Goal: Complete application form: Complete application form

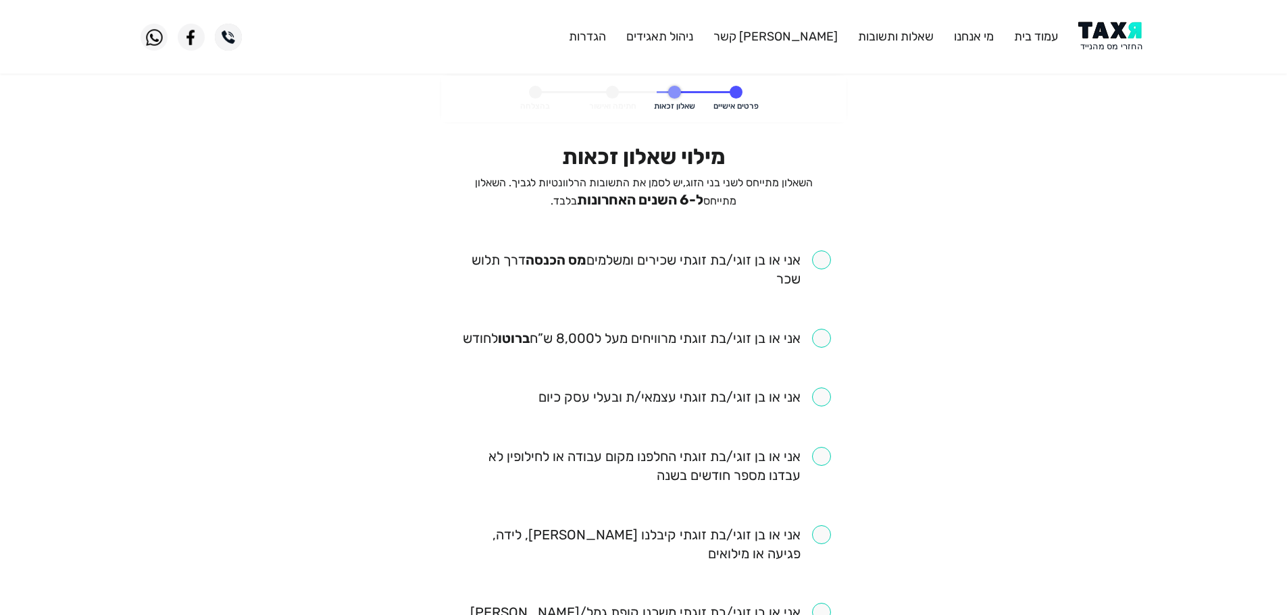
scroll to position [68, 0]
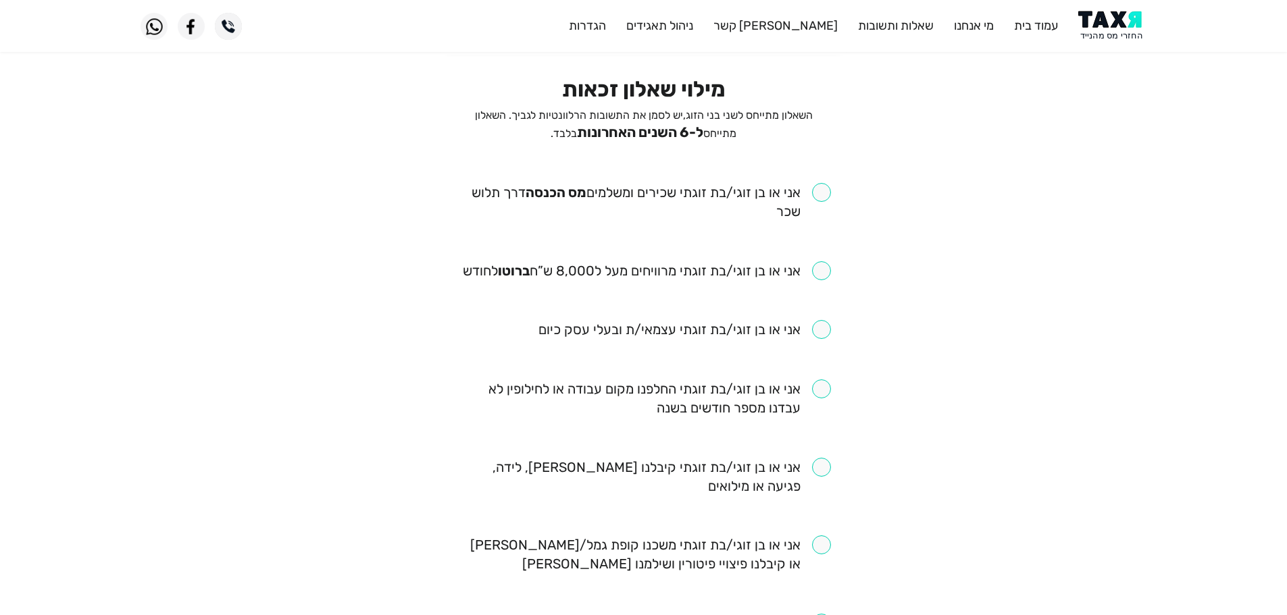
click at [820, 197] on input "checkbox" at bounding box center [644, 202] width 374 height 38
checkbox input "true"
click at [824, 271] on input "checkbox" at bounding box center [647, 270] width 368 height 19
checkbox input "true"
click at [827, 394] on input "checkbox" at bounding box center [644, 399] width 374 height 38
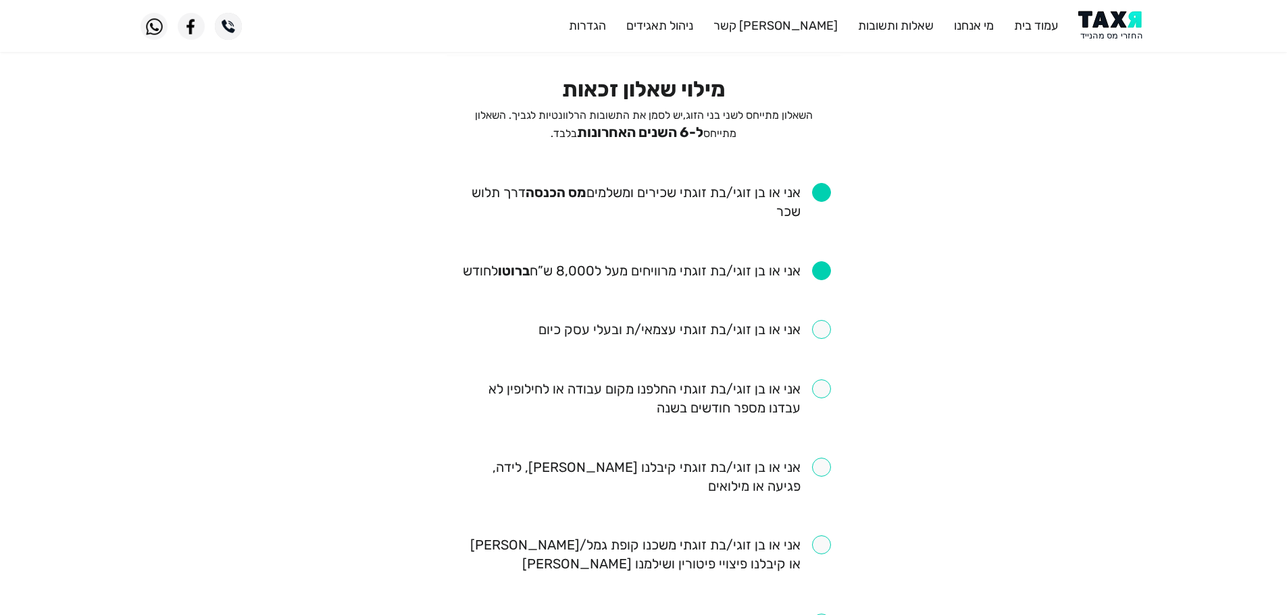
checkbox input "true"
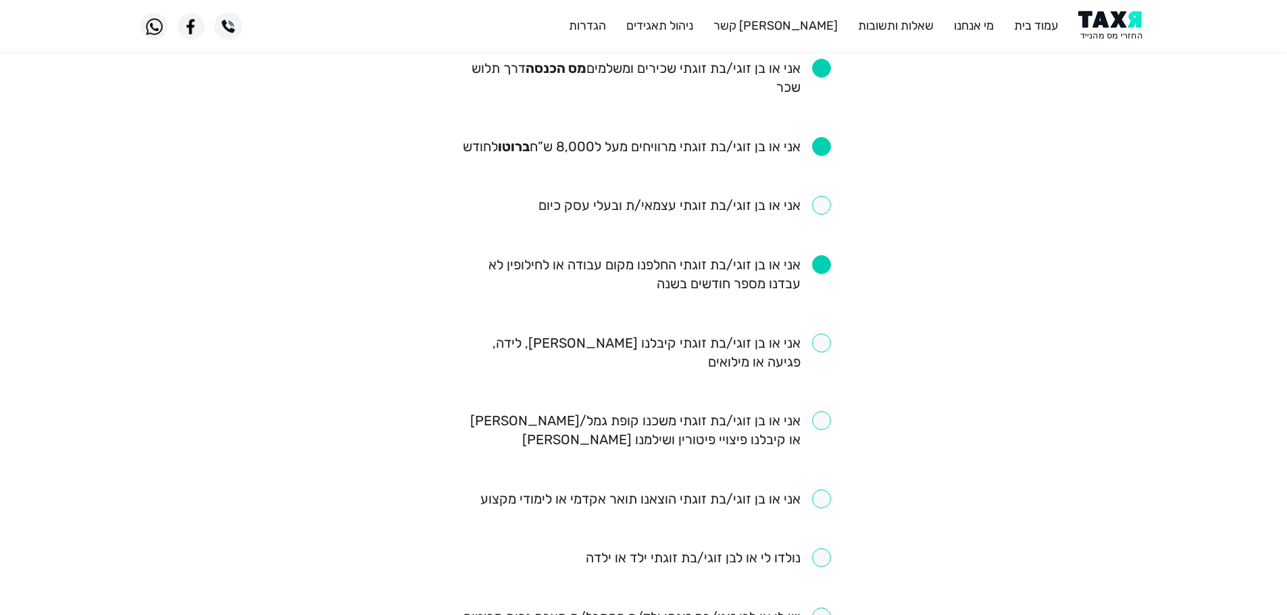
scroll to position [203, 0]
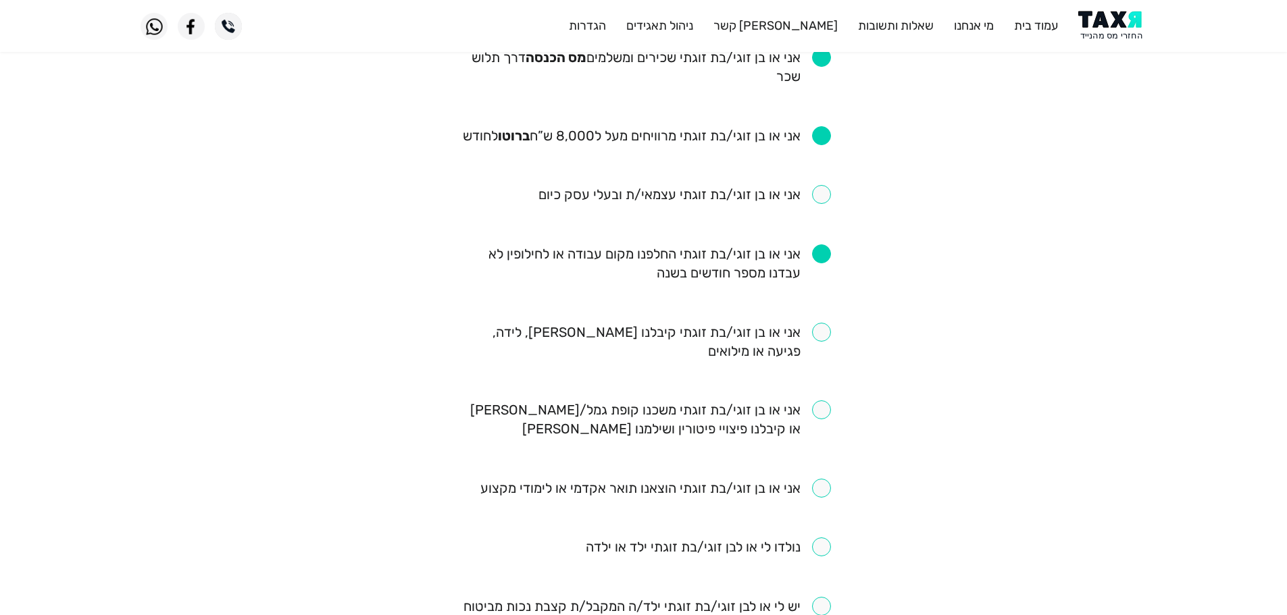
drag, startPoint x: 823, startPoint y: 333, endPoint x: 832, endPoint y: 318, distance: 17.6
click at [823, 331] on input "checkbox" at bounding box center [644, 342] width 374 height 38
checkbox input "true"
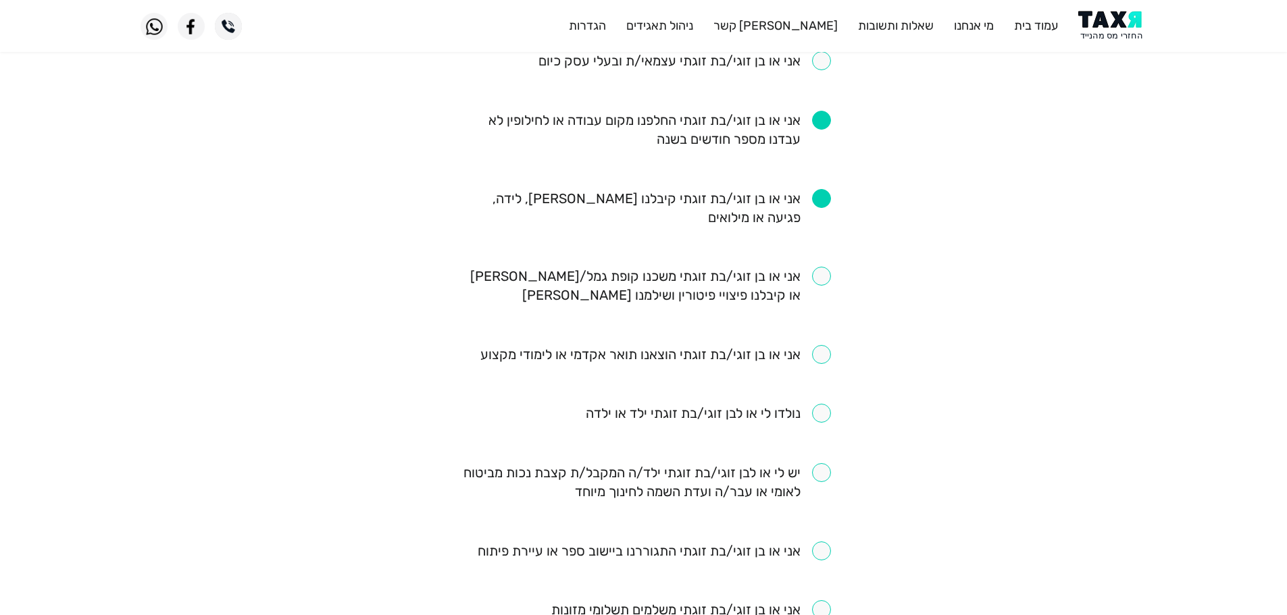
scroll to position [338, 0]
click at [821, 276] on input "checkbox" at bounding box center [644, 284] width 374 height 38
checkbox input "true"
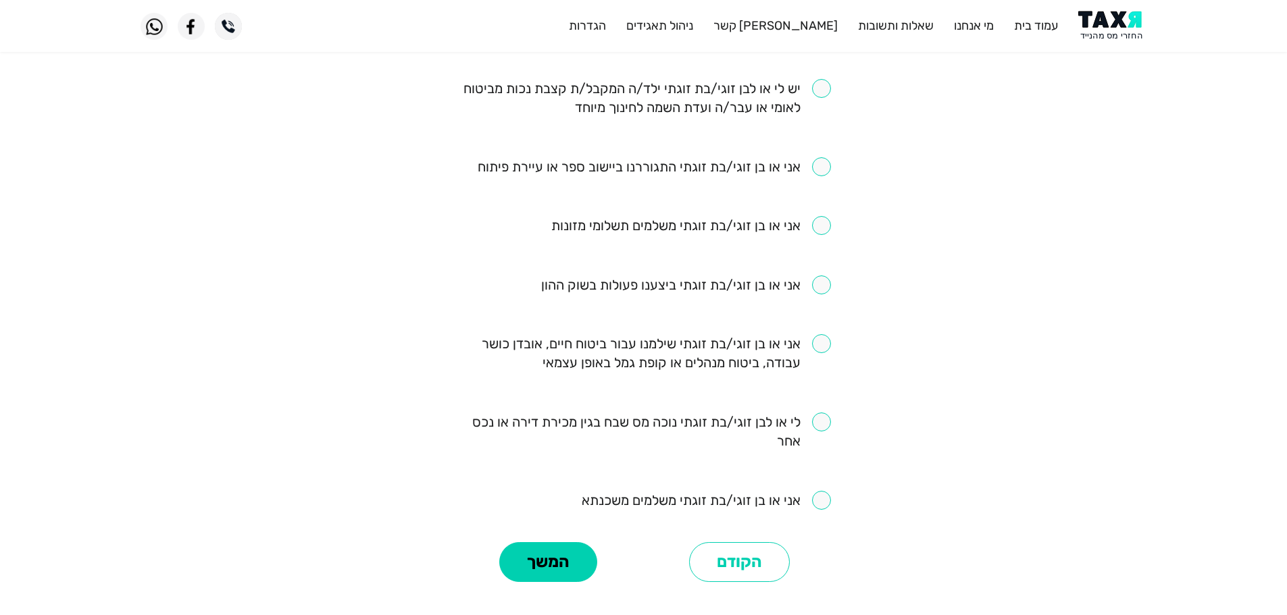
scroll to position [743, 0]
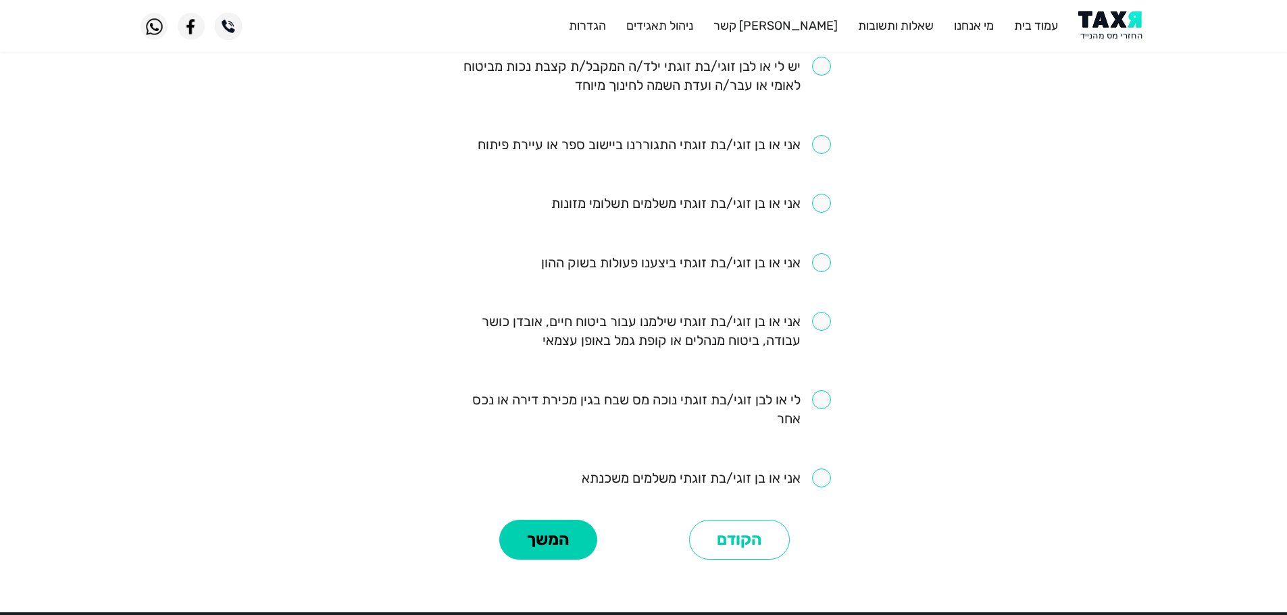
click at [825, 263] on input "checkbox" at bounding box center [686, 262] width 290 height 19
click at [824, 264] on input "checkbox" at bounding box center [686, 262] width 290 height 19
checkbox input "true"
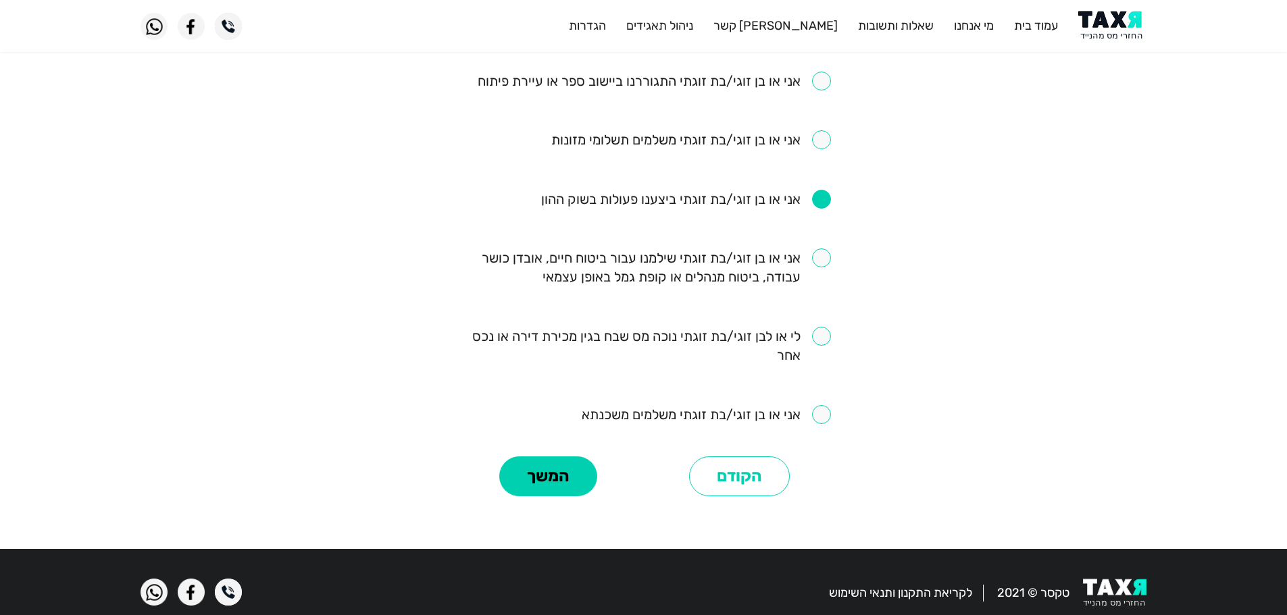
scroll to position [810, 0]
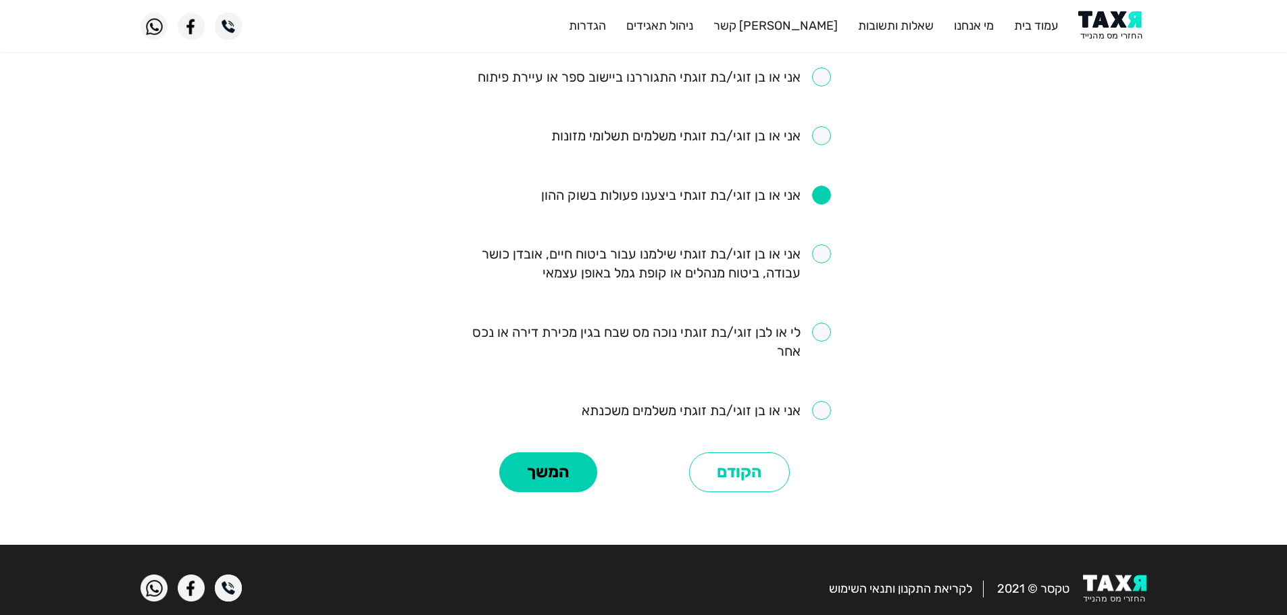
click at [815, 253] on input "checkbox" at bounding box center [644, 263] width 374 height 38
checkbox input "true"
click at [570, 469] on button "המשך" at bounding box center [548, 472] width 98 height 41
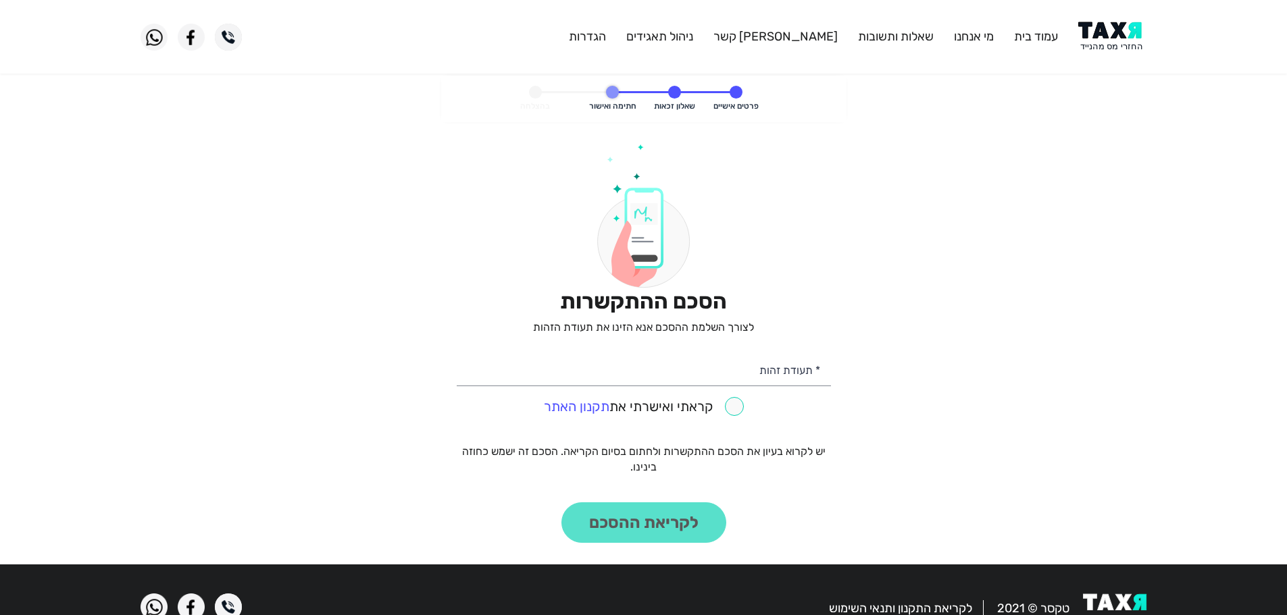
drag, startPoint x: 1105, startPoint y: 38, endPoint x: 1091, endPoint y: 11, distance: 30.2
click at [1105, 38] on img at bounding box center [1112, 37] width 68 height 30
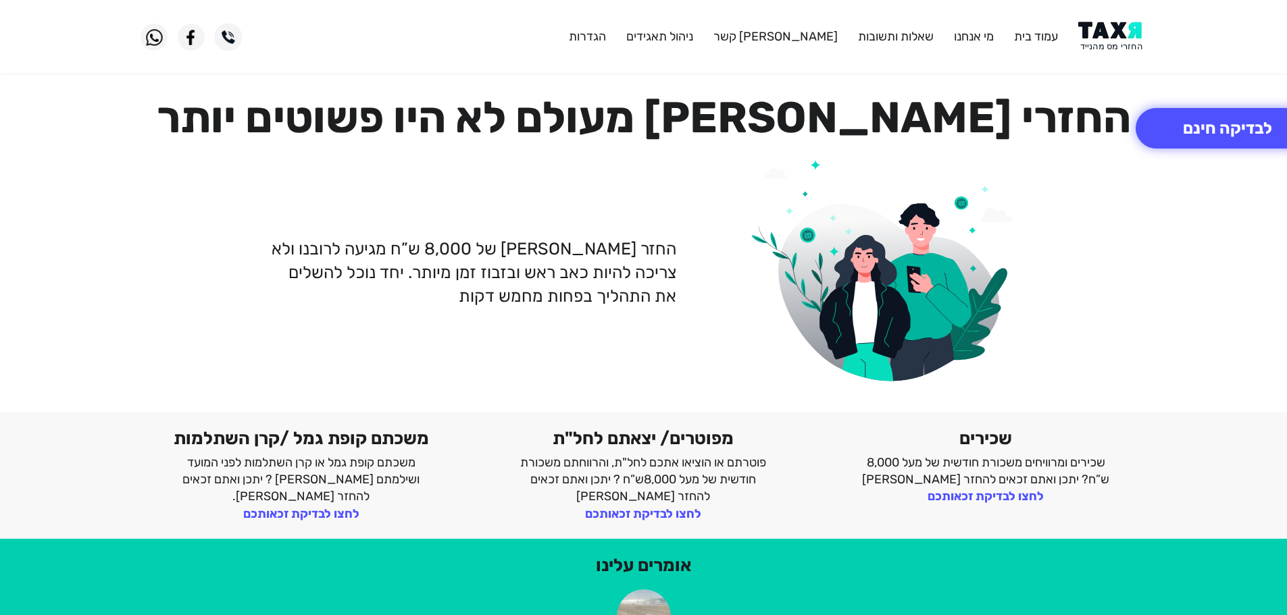
click at [1118, 37] on img at bounding box center [1112, 37] width 68 height 30
click at [1116, 25] on img at bounding box center [1112, 37] width 68 height 30
click at [1129, 43] on img at bounding box center [1112, 37] width 68 height 30
click at [1121, 45] on img at bounding box center [1112, 37] width 68 height 30
click at [1113, 40] on img at bounding box center [1112, 37] width 68 height 30
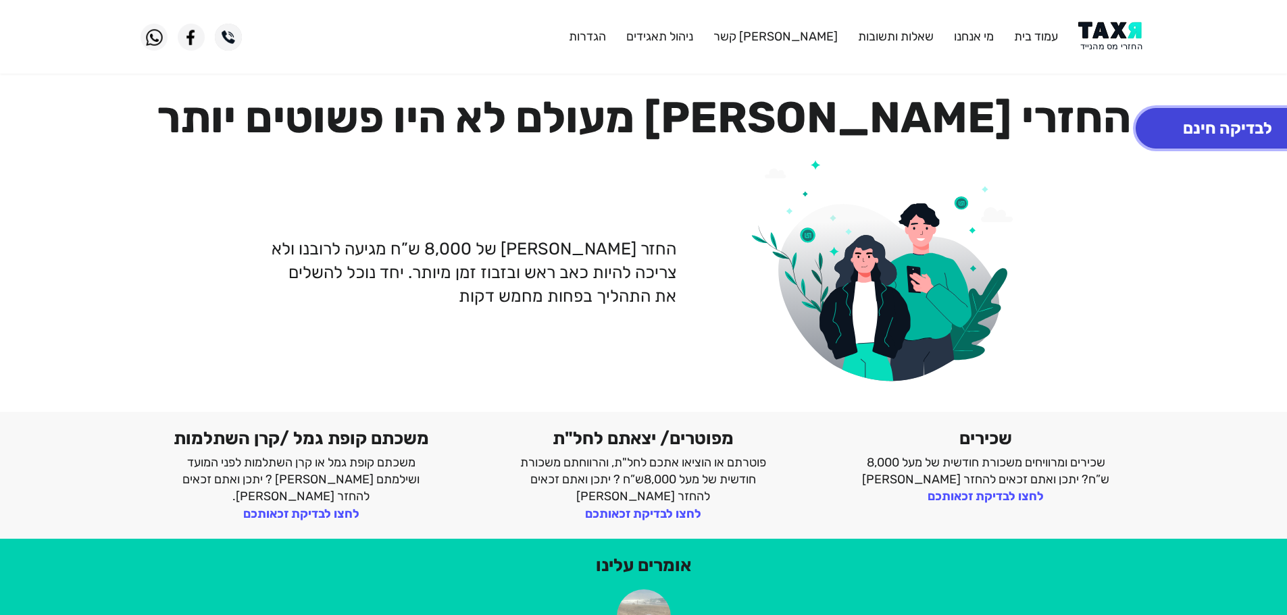
click at [1219, 122] on button "לבדיקה חינם" at bounding box center [1227, 128] width 184 height 41
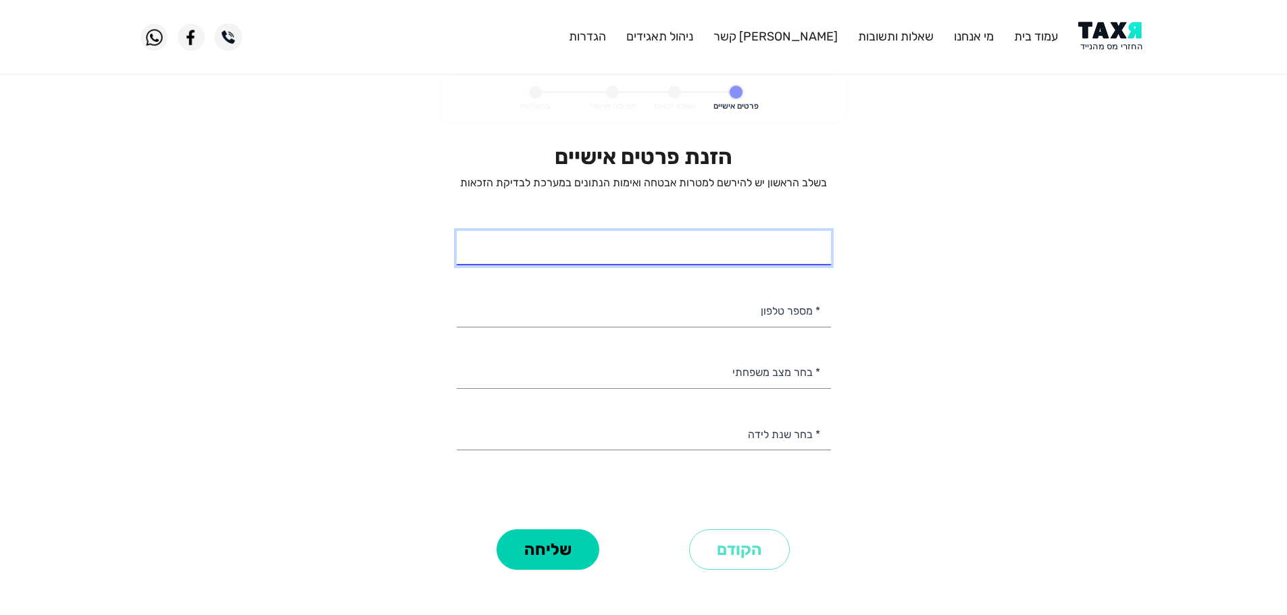
click at [786, 251] on input "* שם מלא" at bounding box center [644, 248] width 374 height 34
type input "[PERSON_NAME]"
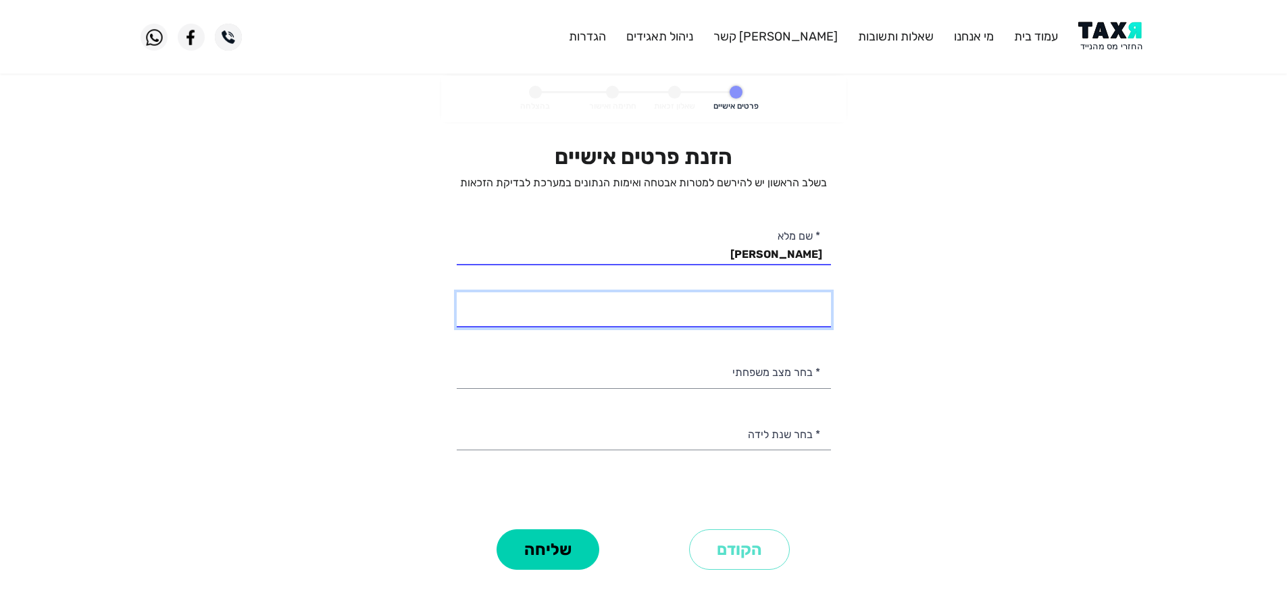
click at [754, 309] on input "* מספר טלפון" at bounding box center [644, 309] width 374 height 34
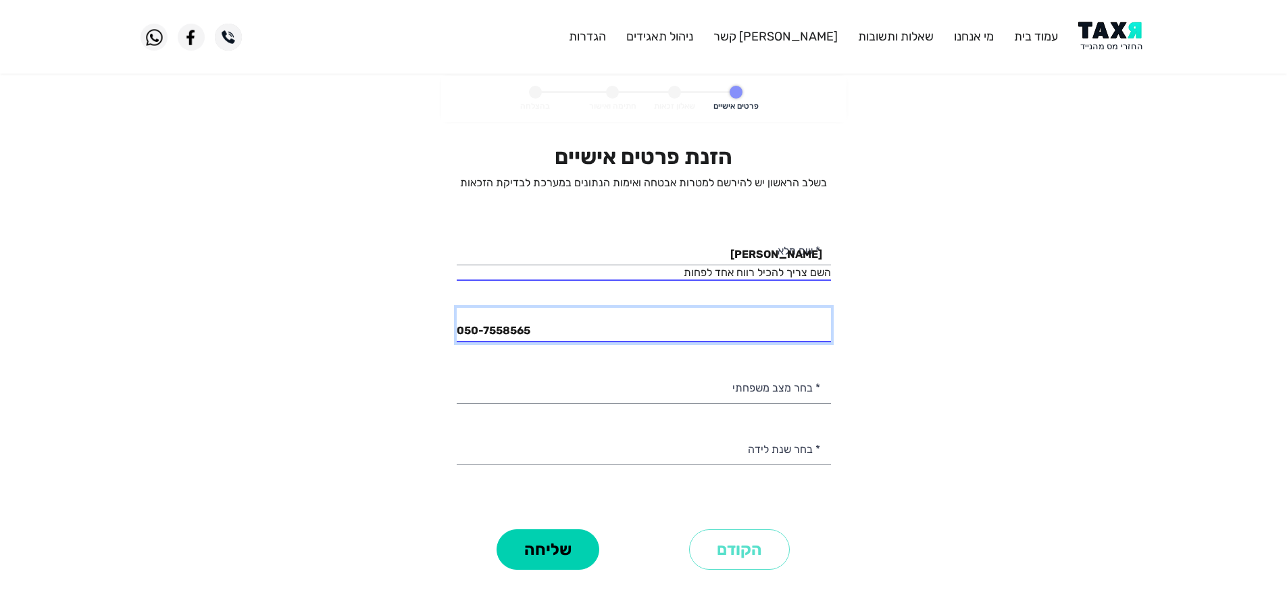
type input "050-7558565"
click at [777, 259] on input "[PERSON_NAME]" at bounding box center [644, 248] width 374 height 34
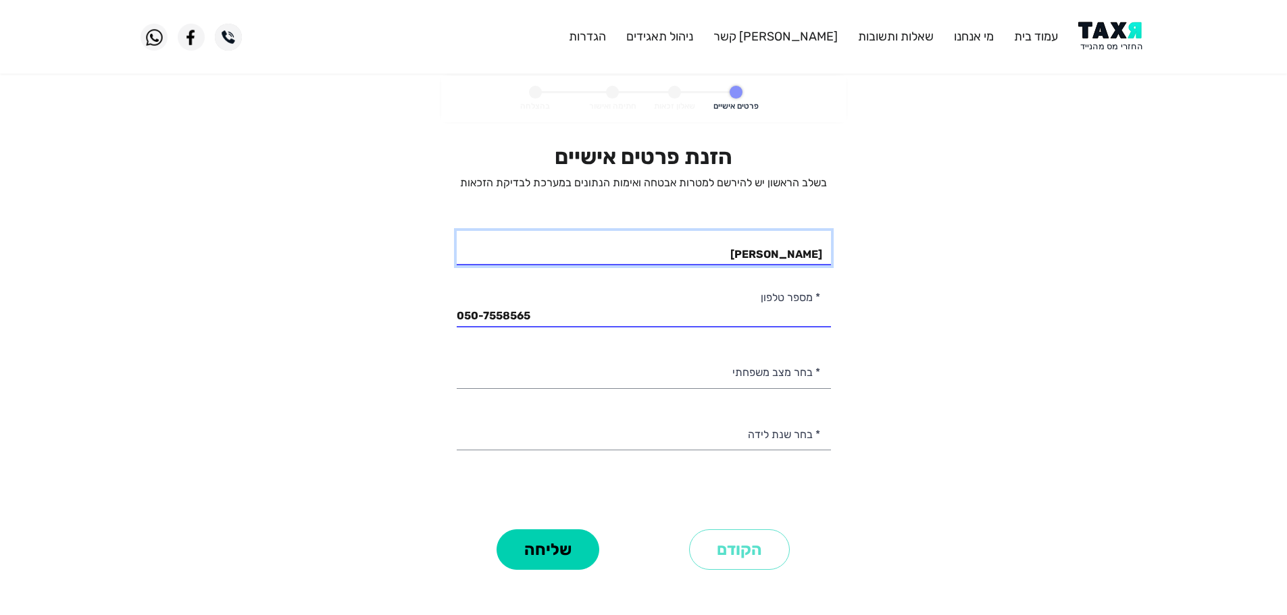
type input "[PERSON_NAME]"
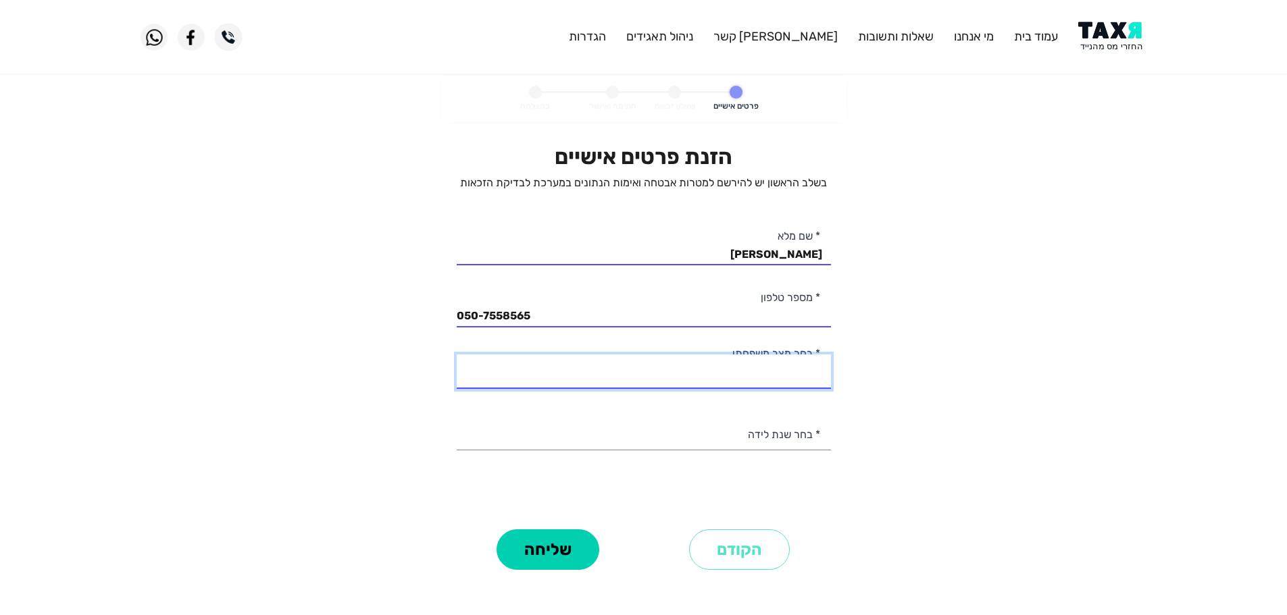
click at [789, 379] on select "רווק/ה נשוי/[PERSON_NAME]/ה אלמן/נה" at bounding box center [644, 372] width 374 height 34
select select "3: Divorced"
click at [457, 355] on select "רווק/ה נשוי/[PERSON_NAME]/ה אלמן/נה" at bounding box center [644, 372] width 374 height 34
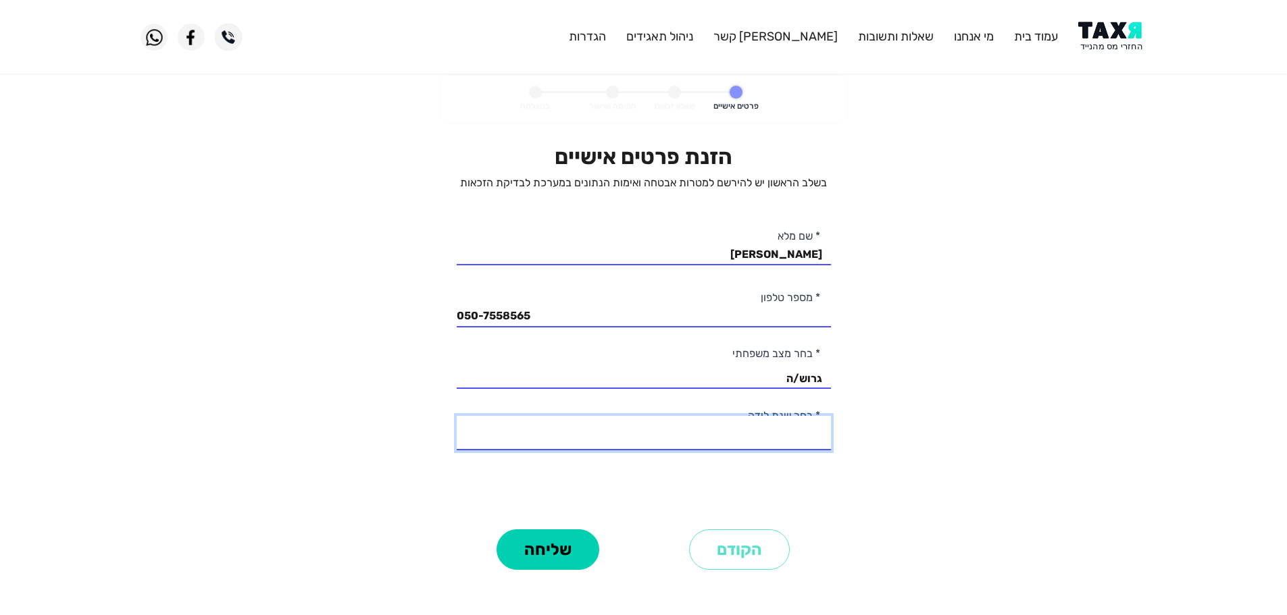
drag, startPoint x: 756, startPoint y: 440, endPoint x: 764, endPoint y: 436, distance: 8.8
click at [756, 440] on select "2003 2002 2001 2000 1999 1998 1997 1996 1995 1994 1993 1992 1991 1990 1989 1988…" at bounding box center [644, 433] width 374 height 34
select select "27: 1977"
click at [457, 416] on select "2003 2002 2001 2000 1999 1998 1997 1996 1995 1994 1993 1992 1991 1990 1989 1988…" at bounding box center [644, 433] width 374 height 34
click at [558, 549] on button "שליחה" at bounding box center [547, 549] width 103 height 41
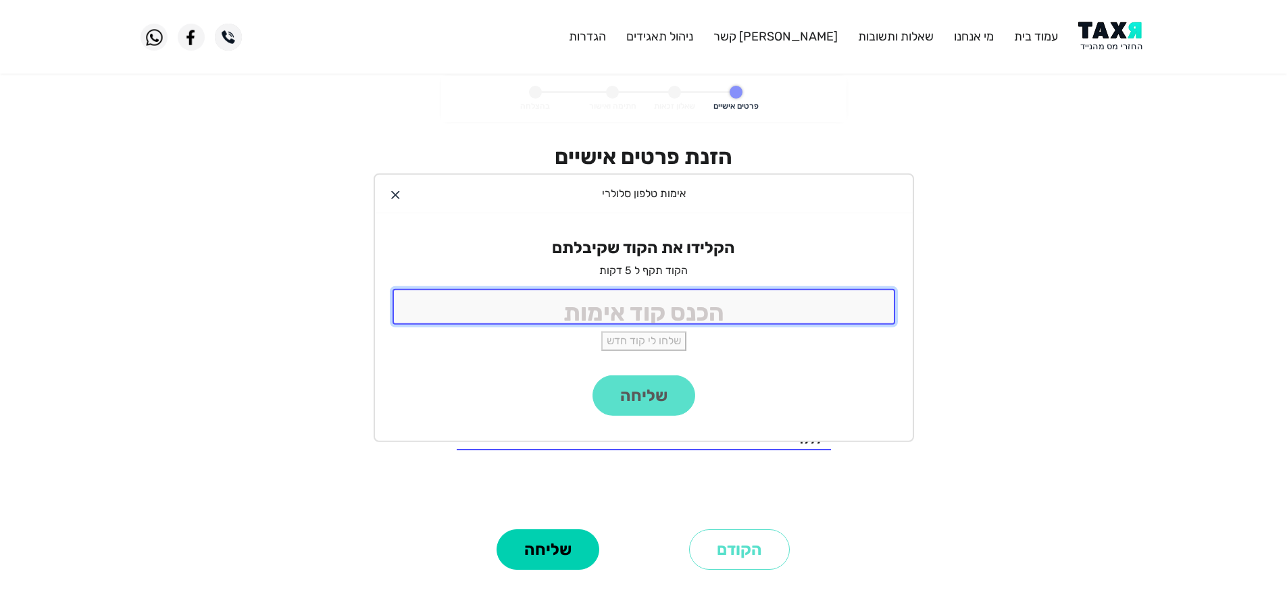
click at [825, 300] on input "tel" at bounding box center [643, 307] width 502 height 36
type input "9988"
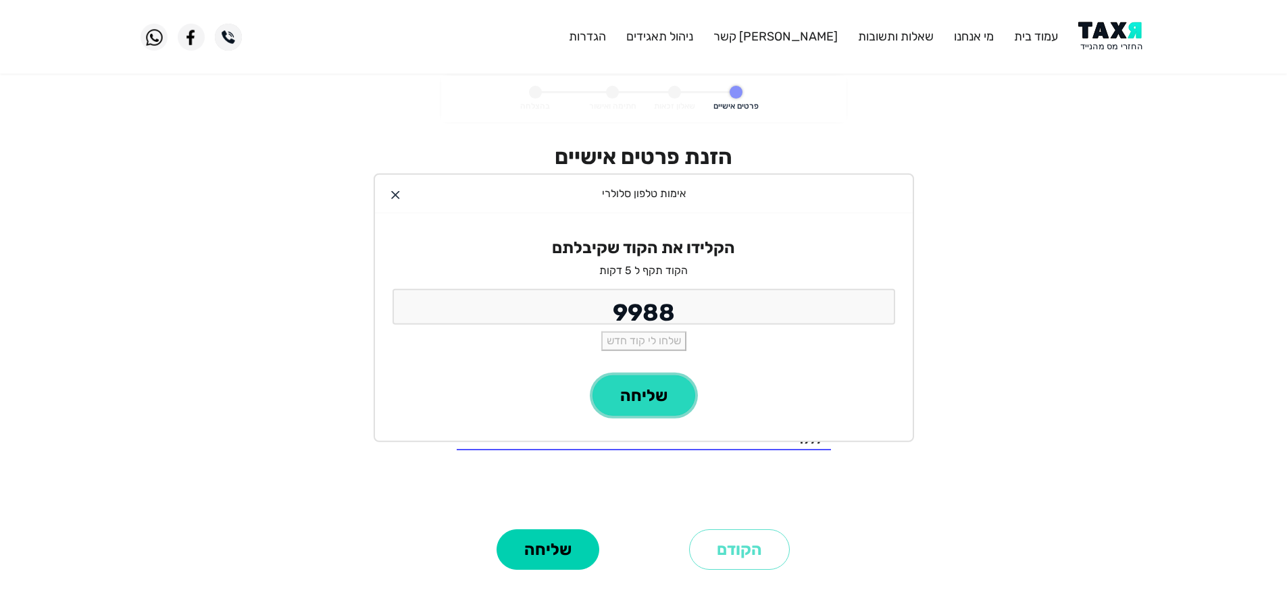
click at [673, 404] on button "שליחה" at bounding box center [643, 395] width 103 height 41
